Goal: Connect with others: Participate in discussion

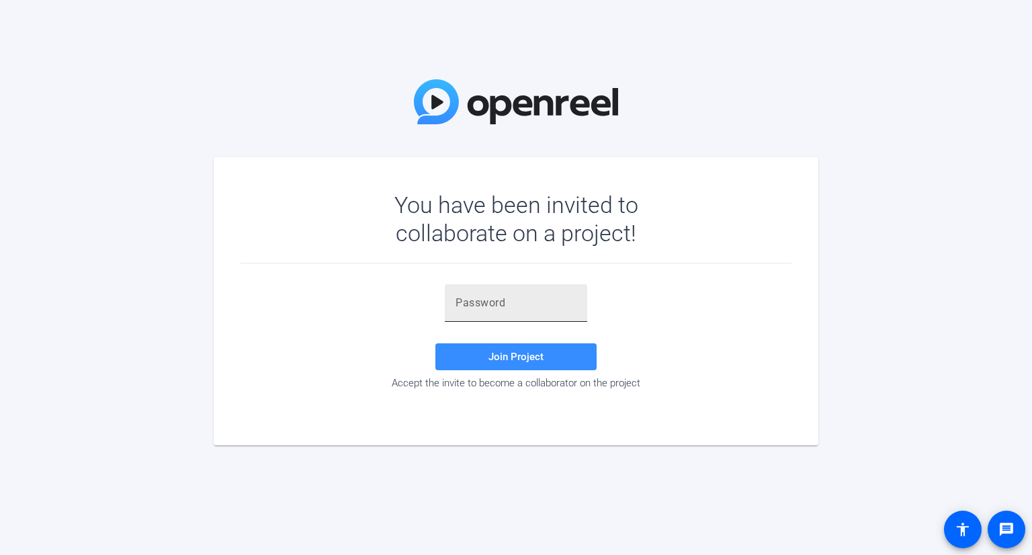
drag, startPoint x: 525, startPoint y: 298, endPoint x: 532, endPoint y: 307, distance: 11.4
click at [525, 271] on input "text" at bounding box center [516, 303] width 121 height 16
paste input "rdlWMX"
type input "rdlWMX"
click at [507, 271] on span "Join Project" at bounding box center [516, 357] width 55 height 12
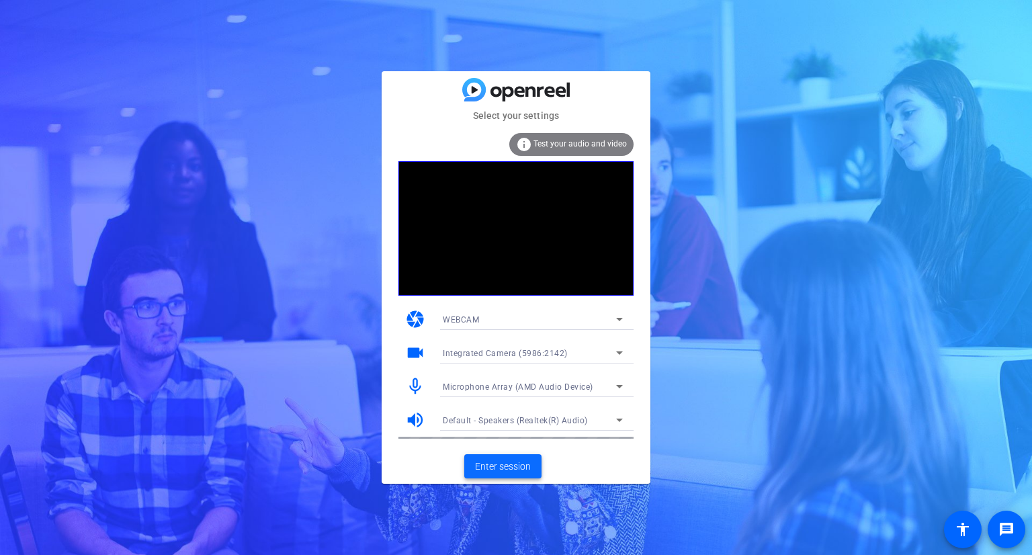
click at [512, 271] on span "Enter session" at bounding box center [503, 467] width 56 height 14
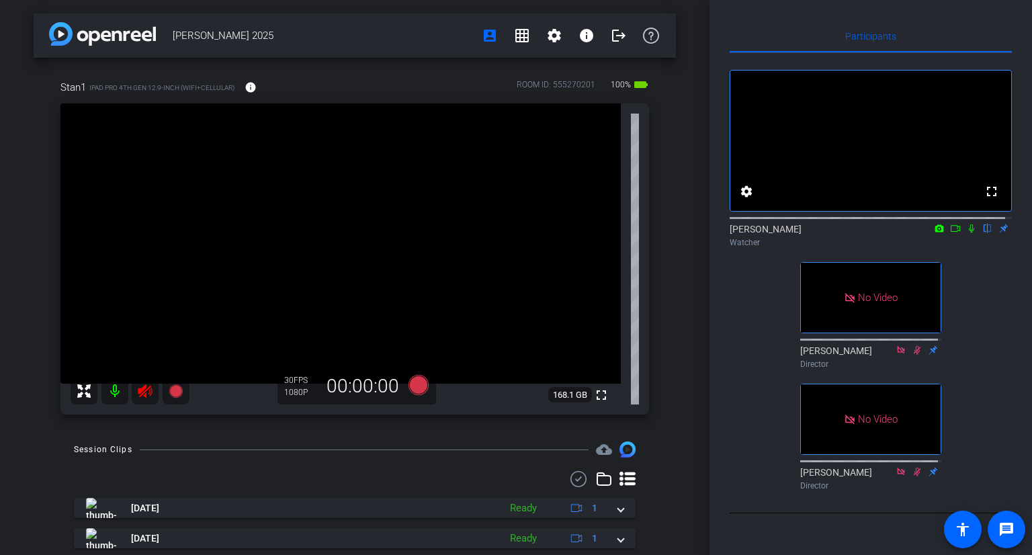
click at [532, 233] on icon at bounding box center [971, 228] width 11 height 9
click at [532, 233] on icon at bounding box center [971, 228] width 7 height 9
click at [532, 233] on icon at bounding box center [971, 228] width 5 height 9
click at [532, 233] on icon at bounding box center [971, 228] width 11 height 9
click at [532, 271] on mat-icon "fullscreen" at bounding box center [921, 435] width 16 height 16
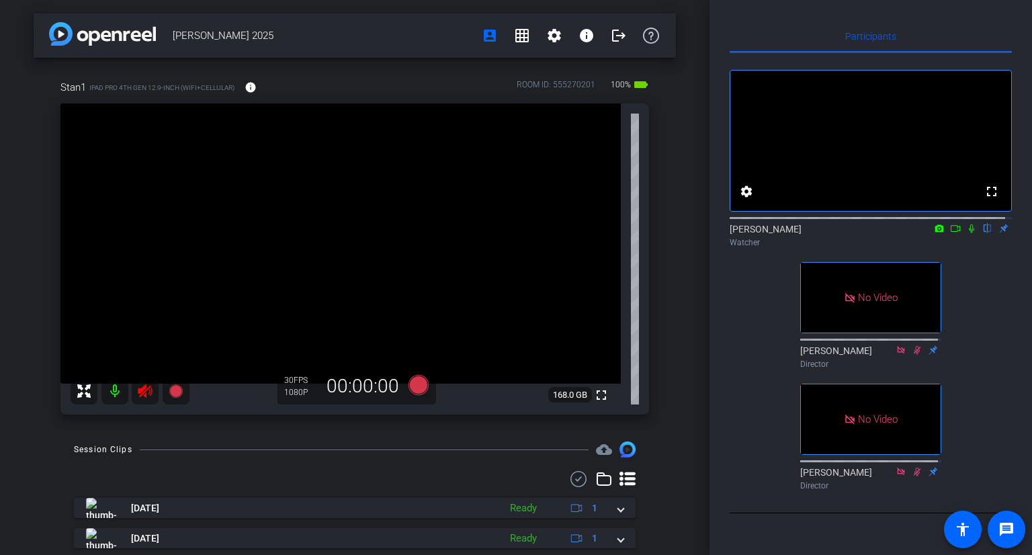
click at [532, 233] on icon at bounding box center [971, 228] width 11 height 9
click at [532, 233] on icon at bounding box center [971, 228] width 7 height 9
